Goal: Information Seeking & Learning: Learn about a topic

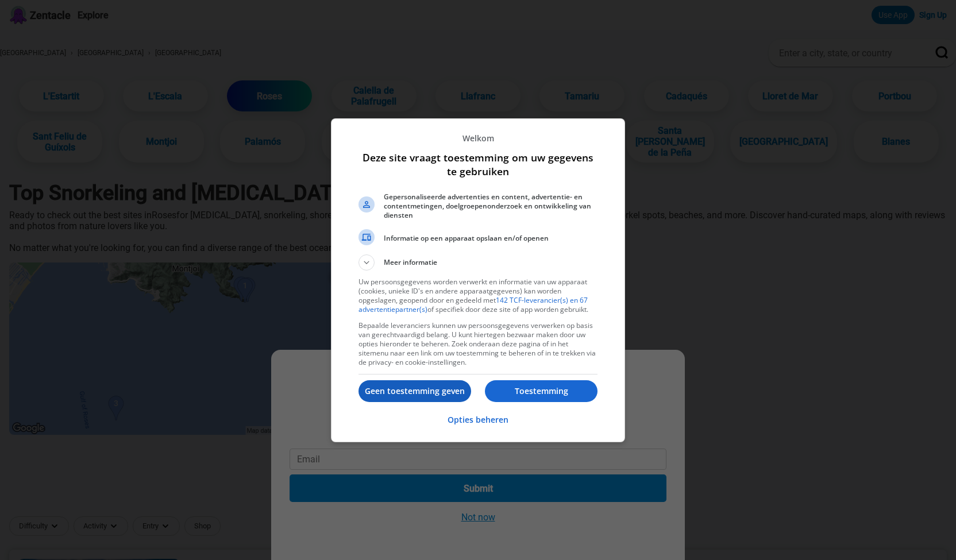
click at [431, 389] on p "Geen toestemming geven" at bounding box center [414, 390] width 113 height 11
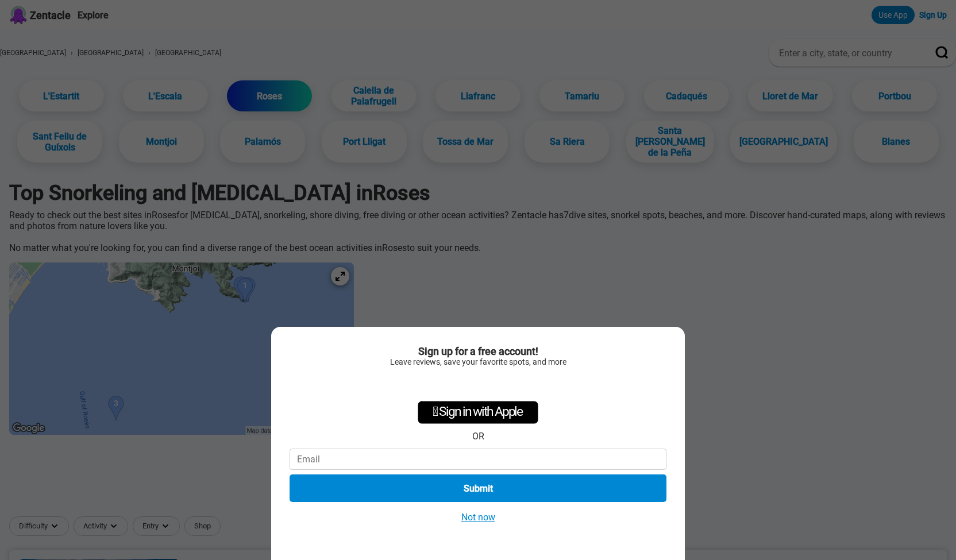
click at [474, 520] on button "Not now" at bounding box center [478, 517] width 41 height 12
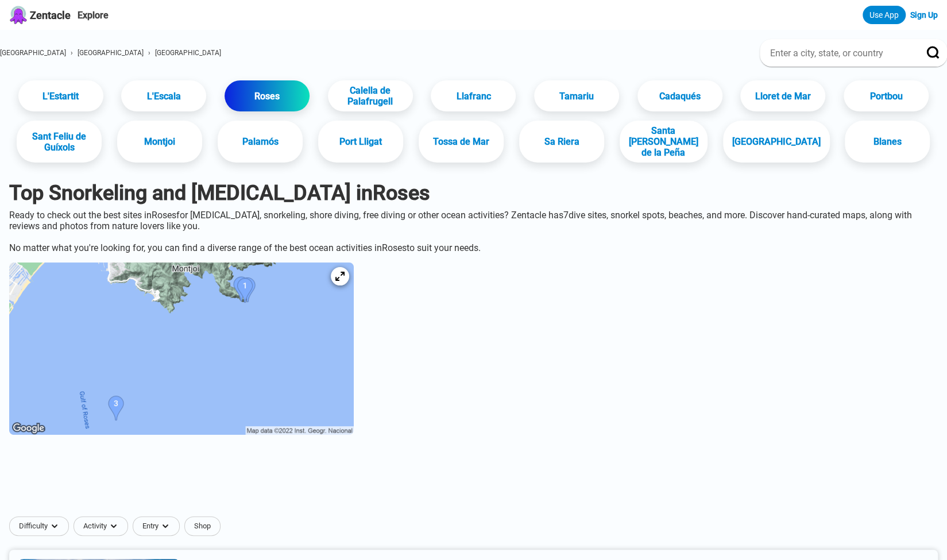
click at [155, 411] on img at bounding box center [181, 349] width 345 height 172
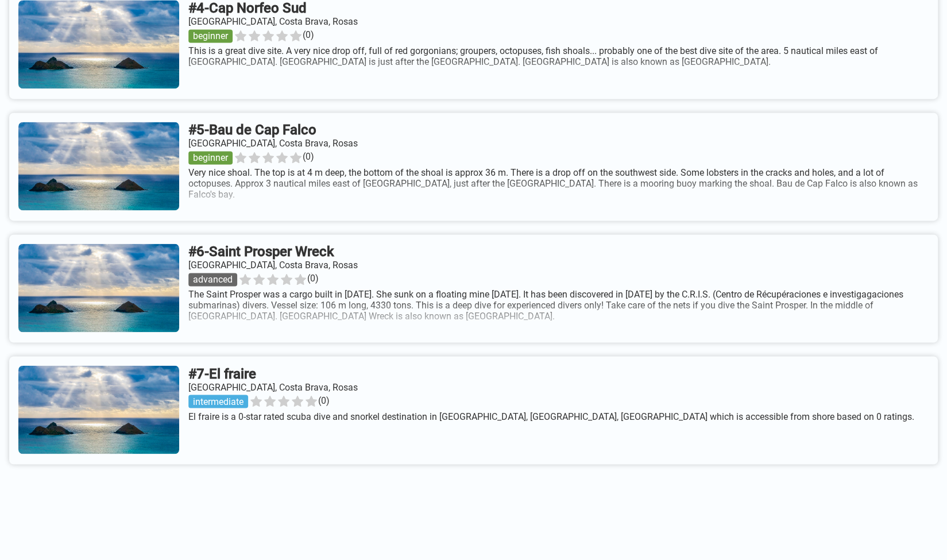
scroll to position [1055, 0]
click at [322, 263] on link at bounding box center [473, 288] width 929 height 108
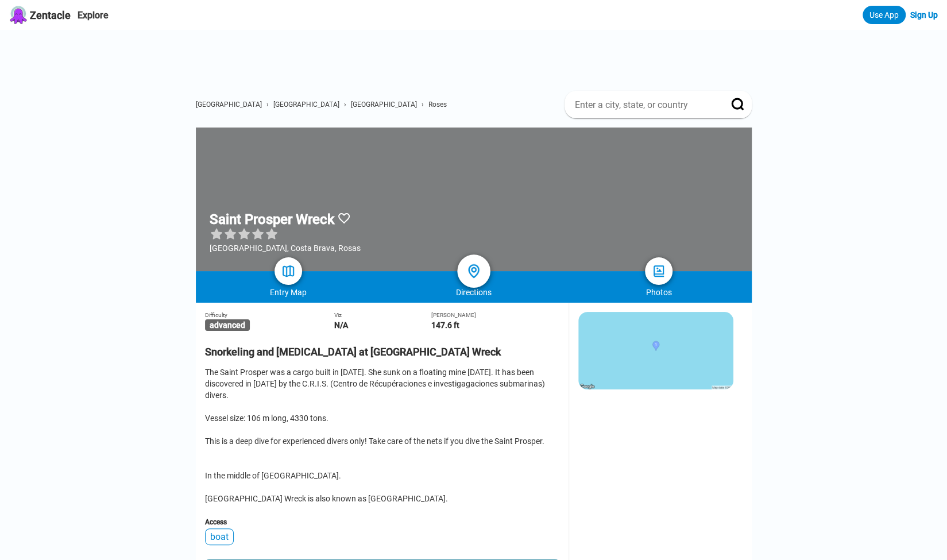
click at [472, 280] on div at bounding box center [473, 270] width 33 height 33
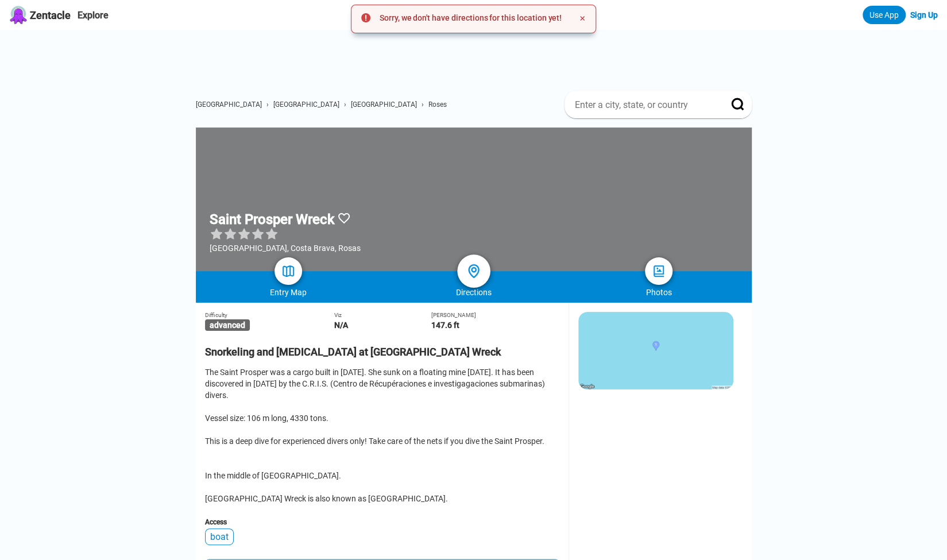
click at [470, 264] on img at bounding box center [473, 271] width 17 height 17
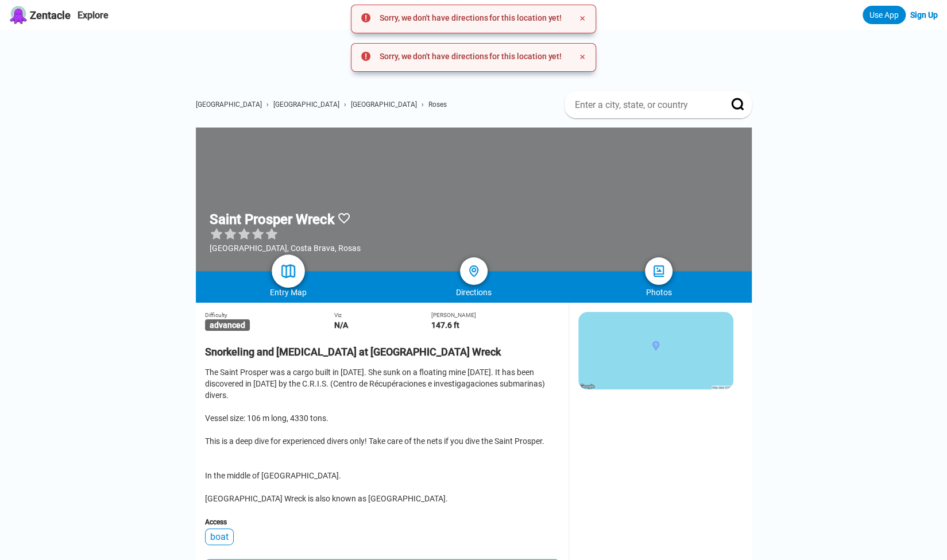
click at [283, 282] on link at bounding box center [288, 270] width 33 height 33
click at [417, 105] on div "Spain › Catalunya › Girona › Roses" at bounding box center [474, 105] width 556 height 28
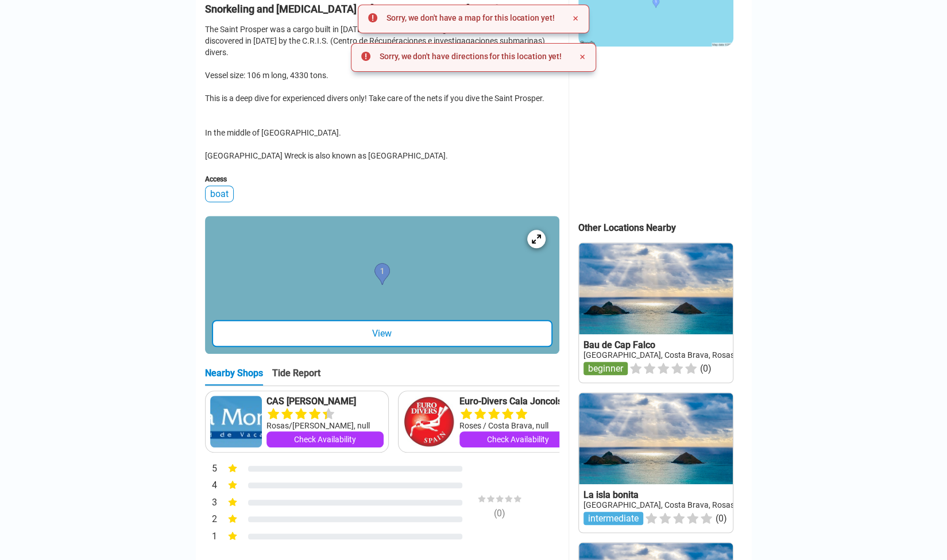
scroll to position [346, 0]
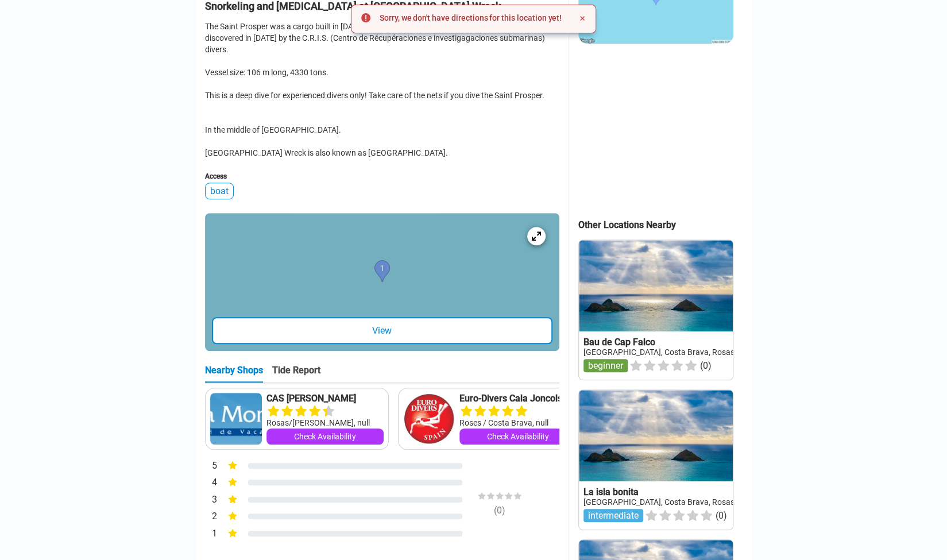
click at [427, 335] on div "View" at bounding box center [382, 330] width 341 height 27
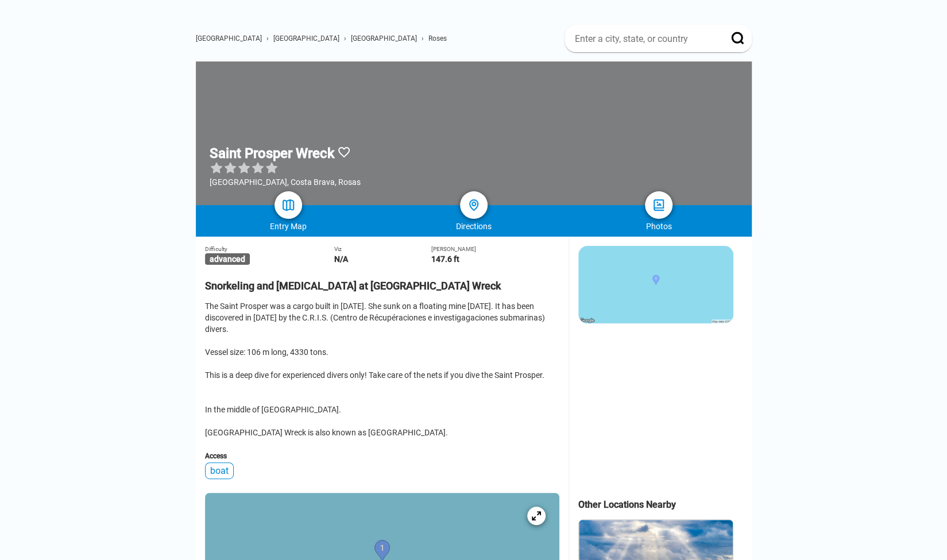
scroll to position [0, 0]
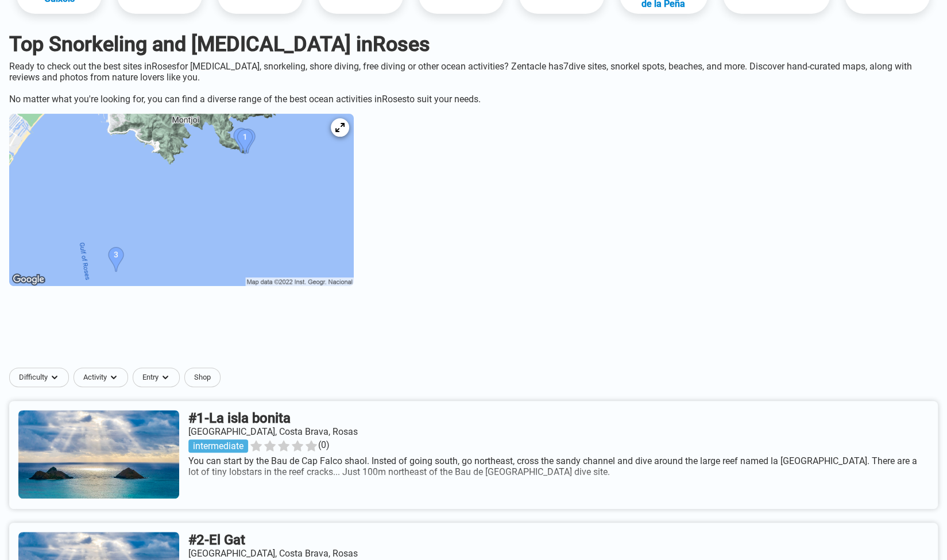
scroll to position [148, 0]
click at [351, 125] on div at bounding box center [340, 128] width 22 height 22
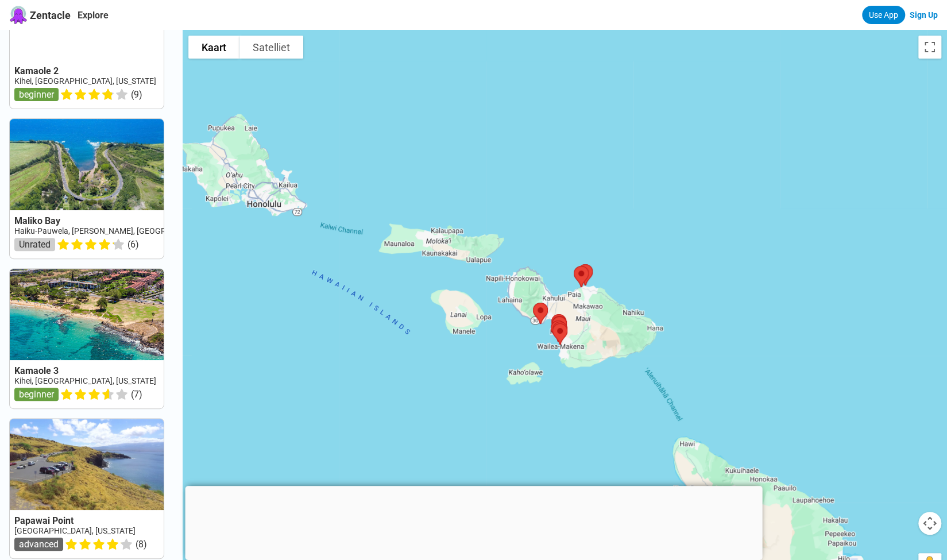
scroll to position [218, 0]
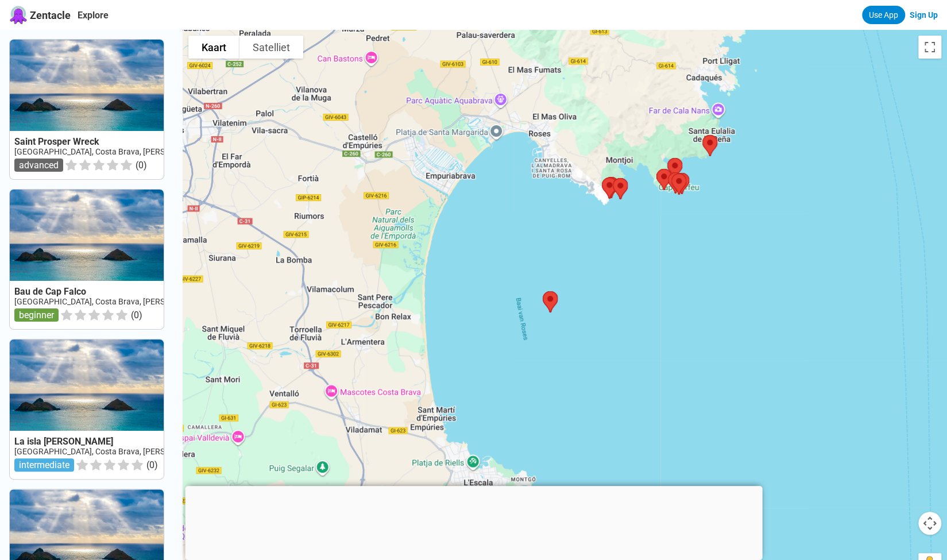
drag, startPoint x: 605, startPoint y: 397, endPoint x: 604, endPoint y: 348, distance: 48.9
click at [604, 348] on div at bounding box center [565, 310] width 765 height 560
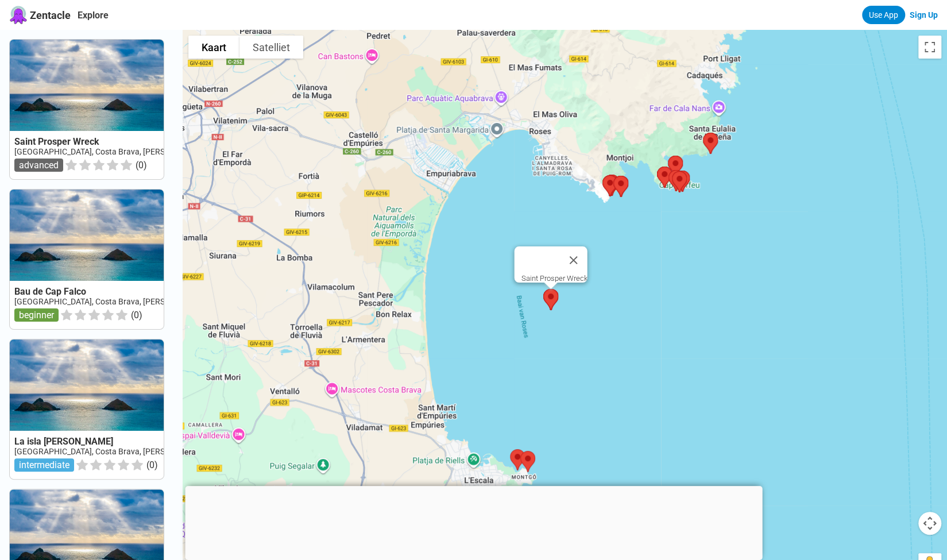
click at [558, 306] on img at bounding box center [551, 299] width 24 height 30
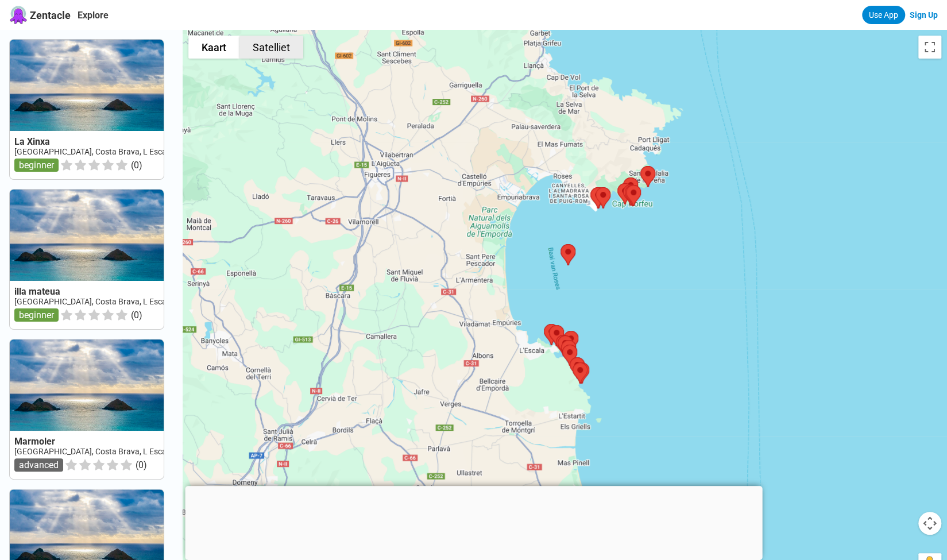
click at [279, 53] on button "Satelliet" at bounding box center [272, 47] width 64 height 23
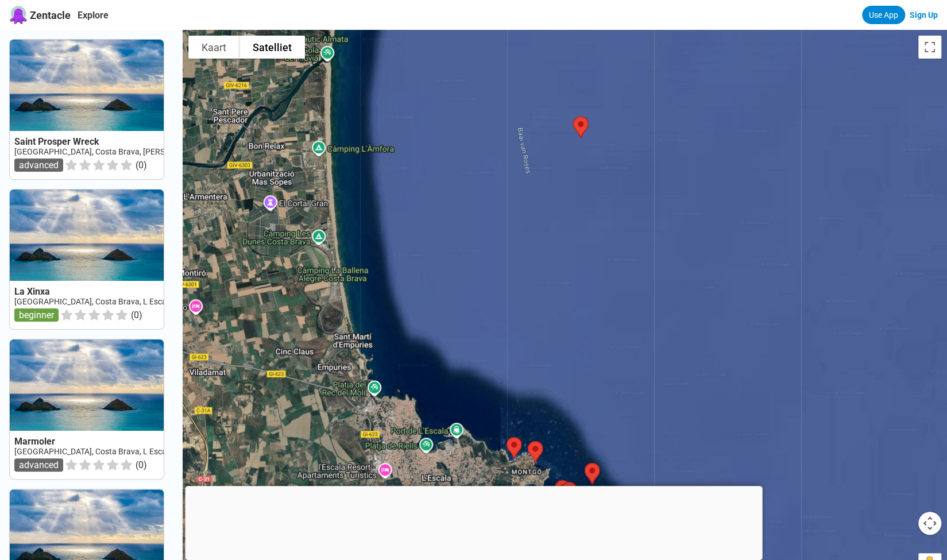
drag, startPoint x: 402, startPoint y: 238, endPoint x: 485, endPoint y: 107, distance: 155.2
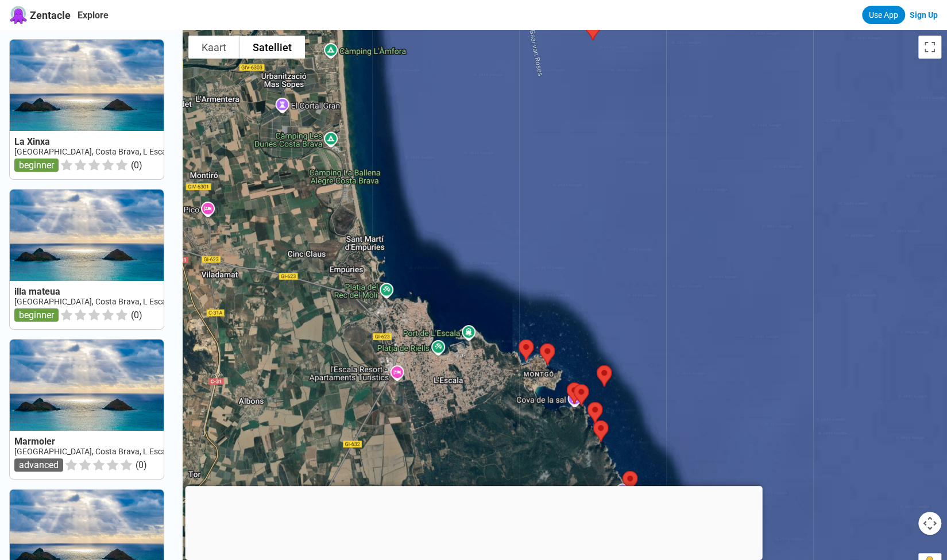
drag, startPoint x: 479, startPoint y: 192, endPoint x: 500, endPoint y: 129, distance: 66.1
click at [500, 129] on div at bounding box center [565, 310] width 765 height 560
click at [474, 486] on div at bounding box center [473, 486] width 577 height 0
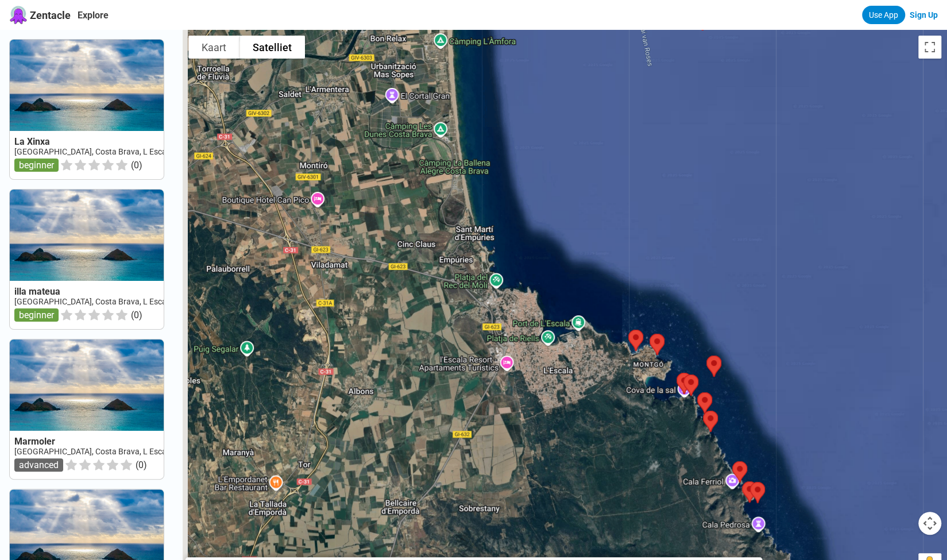
drag, startPoint x: 561, startPoint y: 269, endPoint x: 671, endPoint y: 263, distance: 110.4
click at [671, 263] on div at bounding box center [565, 310] width 765 height 560
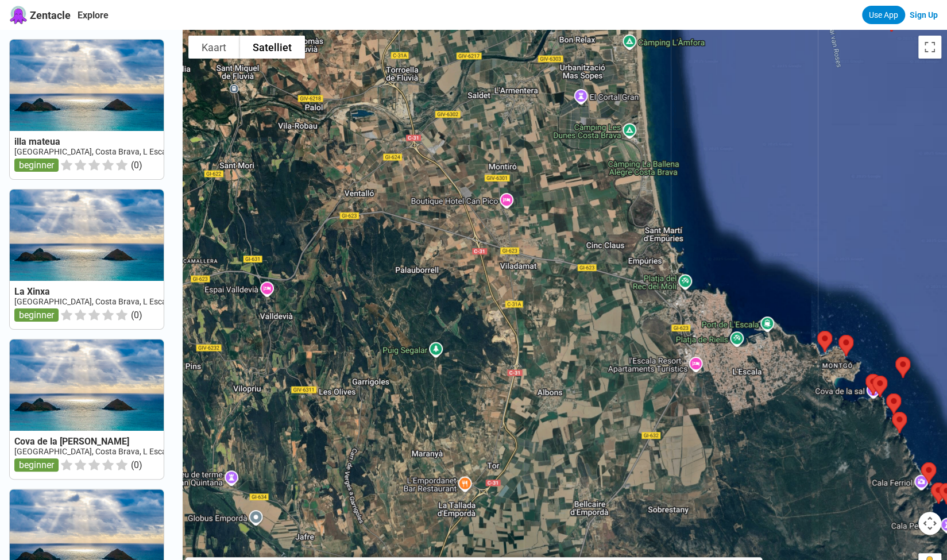
drag, startPoint x: 459, startPoint y: 84, endPoint x: 657, endPoint y: 86, distance: 198.2
click at [657, 86] on div at bounding box center [565, 310] width 765 height 560
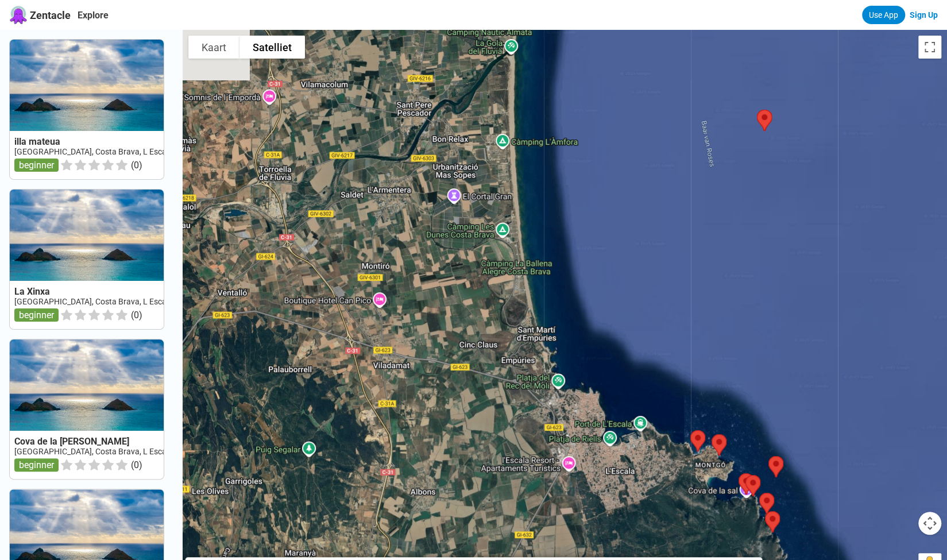
drag, startPoint x: 740, startPoint y: 259, endPoint x: 566, endPoint y: 399, distance: 223.8
click at [566, 399] on div at bounding box center [565, 310] width 765 height 560
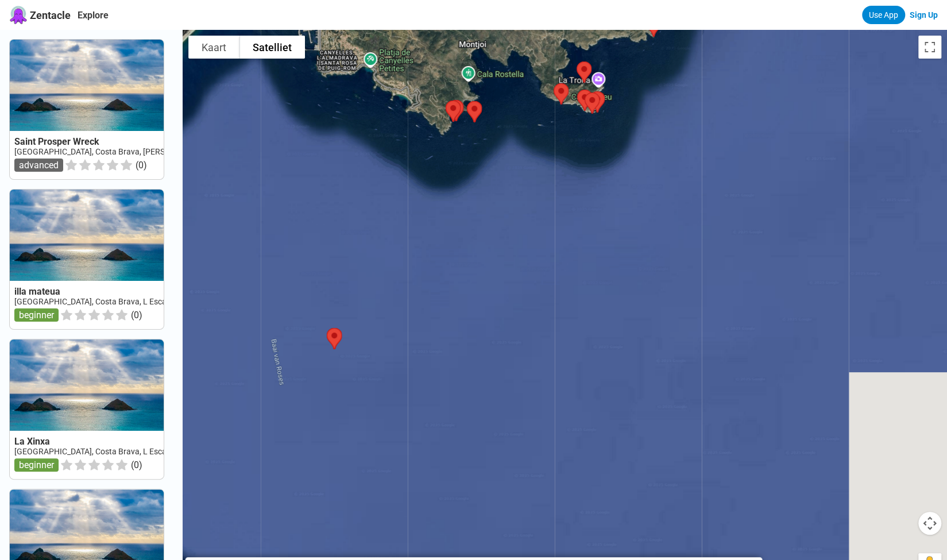
drag, startPoint x: 728, startPoint y: 295, endPoint x: 463, endPoint y: 377, distance: 277.8
click at [463, 377] on div at bounding box center [565, 310] width 765 height 560
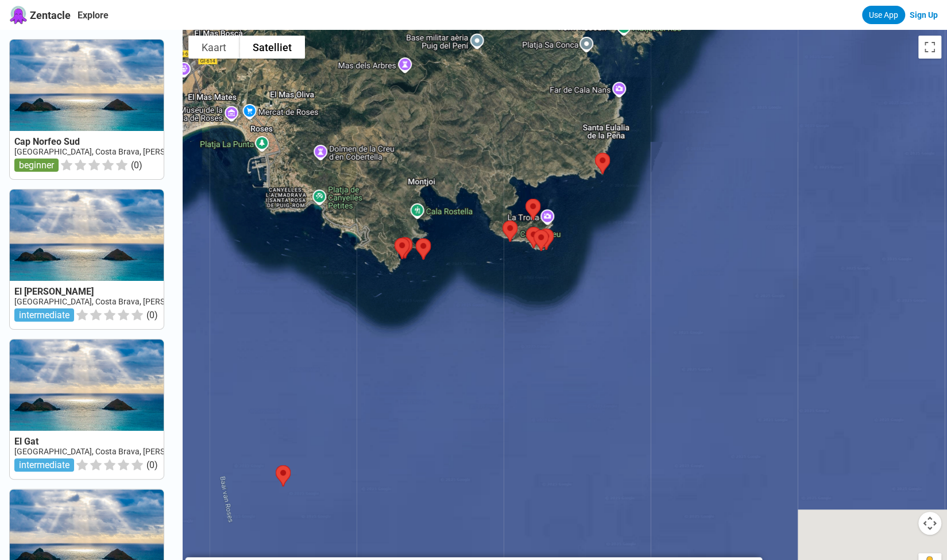
drag, startPoint x: 554, startPoint y: 337, endPoint x: 492, endPoint y: 489, distance: 163.9
click at [492, 489] on div at bounding box center [565, 310] width 765 height 560
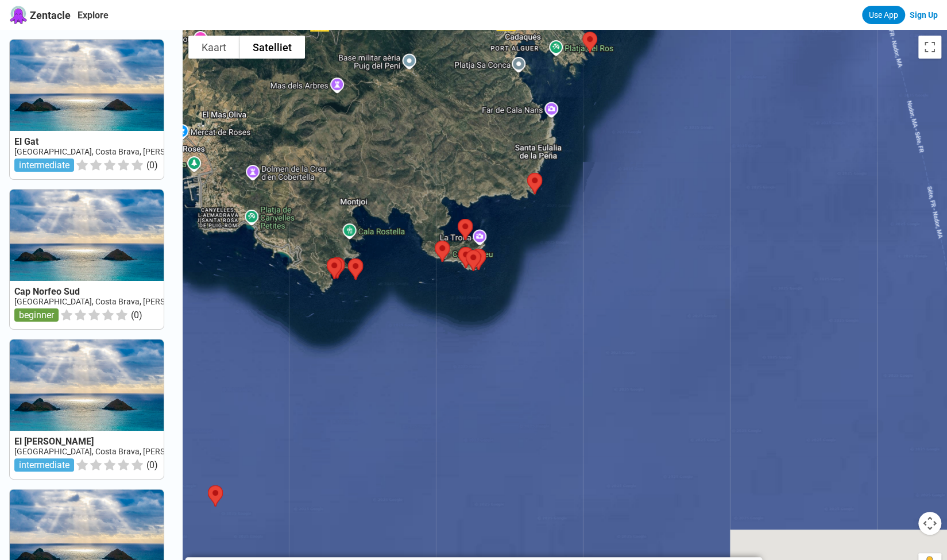
drag, startPoint x: 546, startPoint y: 364, endPoint x: 483, endPoint y: 373, distance: 63.9
click at [483, 373] on div at bounding box center [565, 310] width 765 height 560
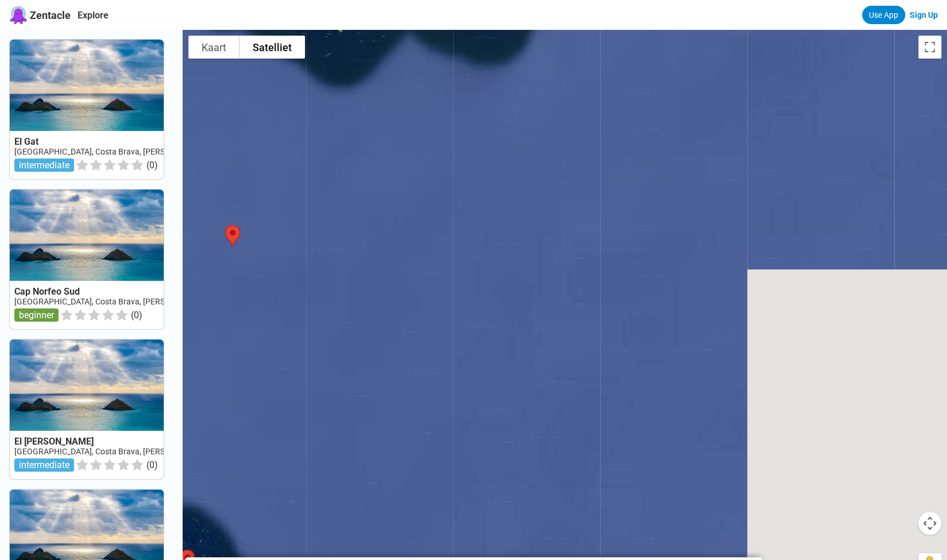
drag, startPoint x: 617, startPoint y: 470, endPoint x: 640, endPoint y: 198, distance: 272.7
click at [640, 198] on div at bounding box center [565, 310] width 765 height 560
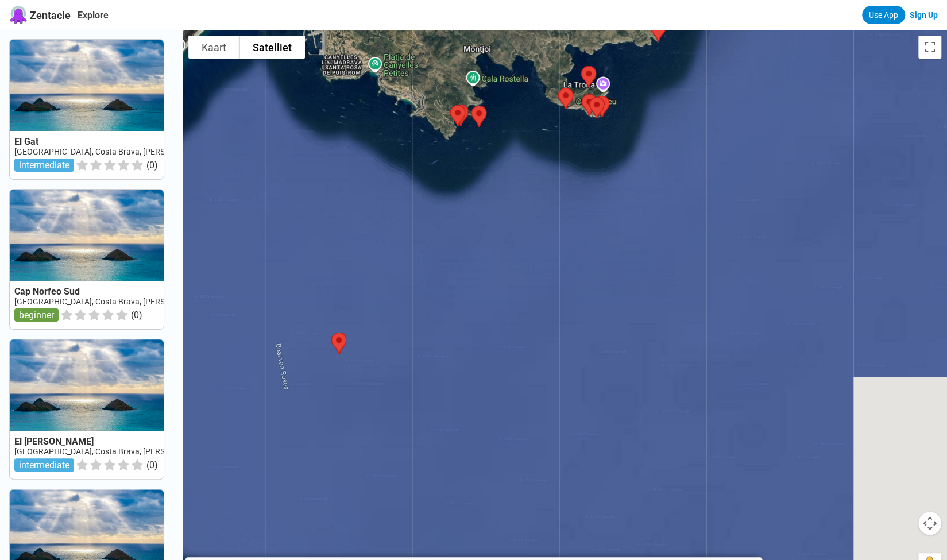
drag, startPoint x: 657, startPoint y: 209, endPoint x: 762, endPoint y: 315, distance: 150.3
click at [762, 315] on div at bounding box center [565, 310] width 765 height 560
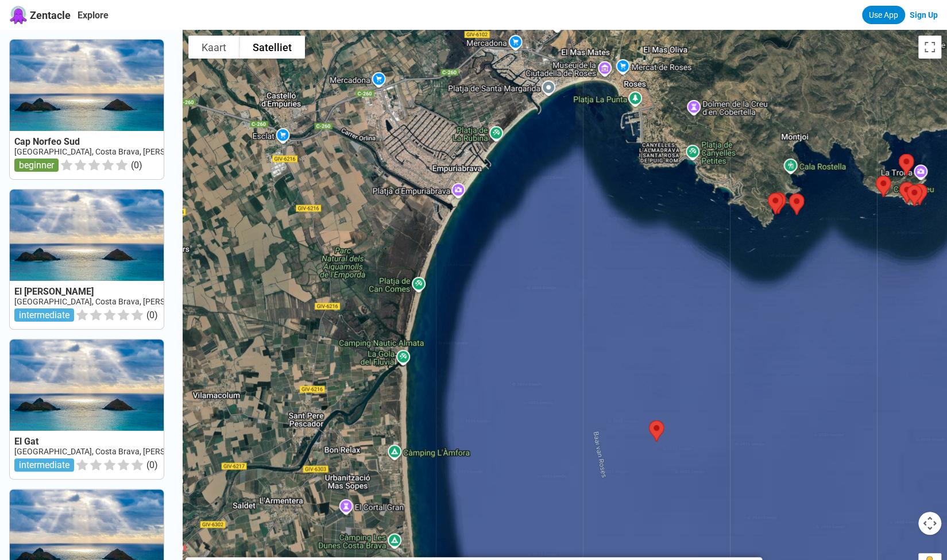
drag, startPoint x: 628, startPoint y: 253, endPoint x: 955, endPoint y: 369, distance: 347.0
click at [947, 369] on html "Zentacle Explore Use App Sign Up Cap [GEOGRAPHIC_DATA], [GEOGRAPHIC_DATA], [PER…" at bounding box center [473, 507] width 947 height 1015
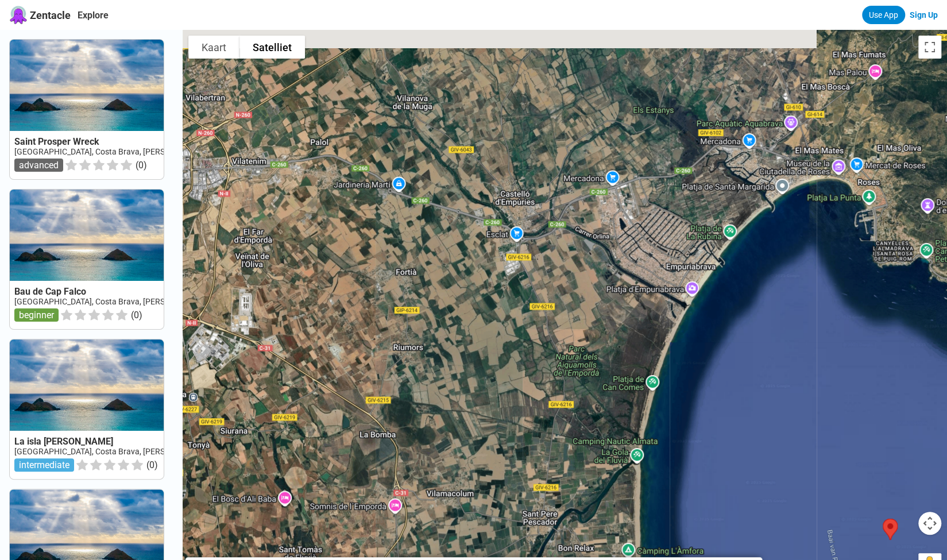
drag, startPoint x: 679, startPoint y: 368, endPoint x: 850, endPoint y: 445, distance: 187.7
click at [850, 445] on div at bounding box center [565, 310] width 765 height 560
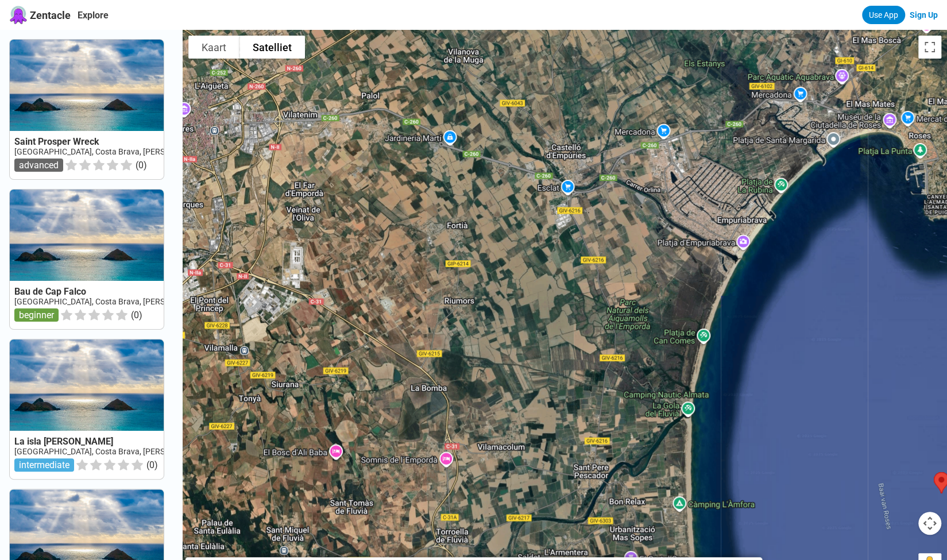
drag, startPoint x: 706, startPoint y: 407, endPoint x: 754, endPoint y: 349, distance: 75.9
click at [754, 349] on div at bounding box center [565, 310] width 765 height 560
